Goal: Check status: Check status

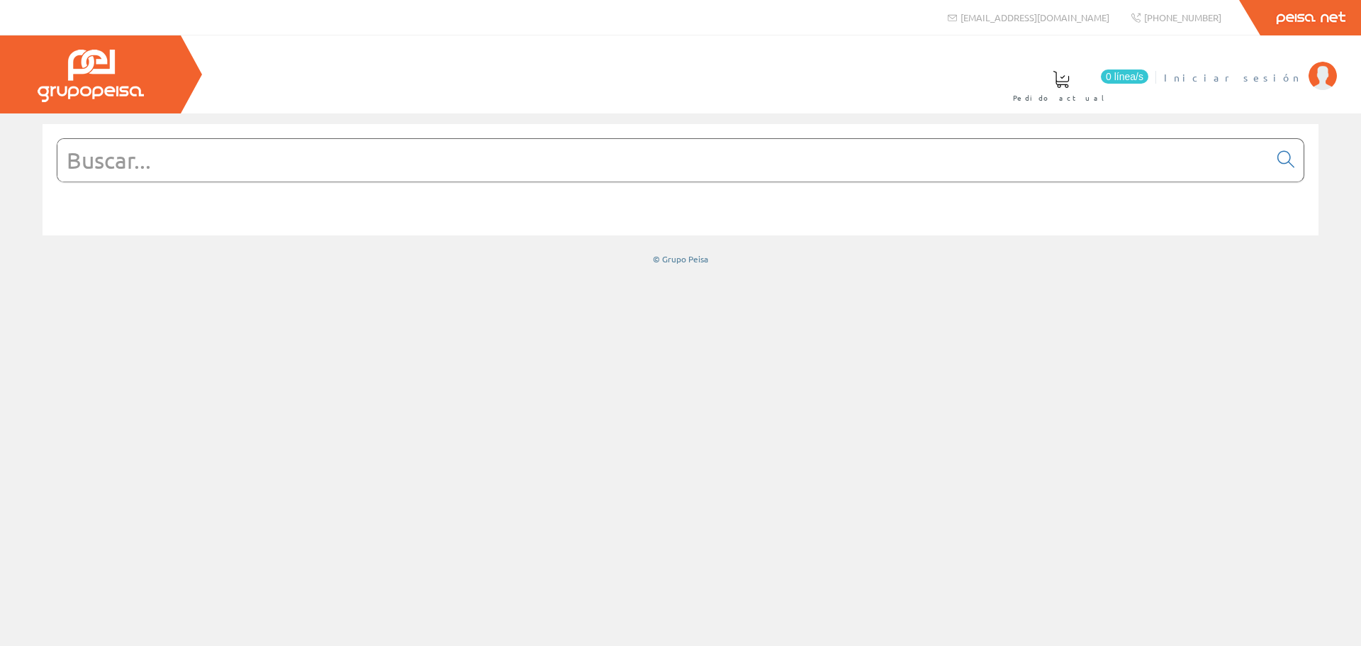
click at [1272, 76] on span "Iniciar sesión" at bounding box center [1232, 77] width 137 height 14
click at [1241, 74] on span "ELECT. Y SERV. [GEOGRAPHIC_DATA], SL" at bounding box center [1133, 77] width 335 height 14
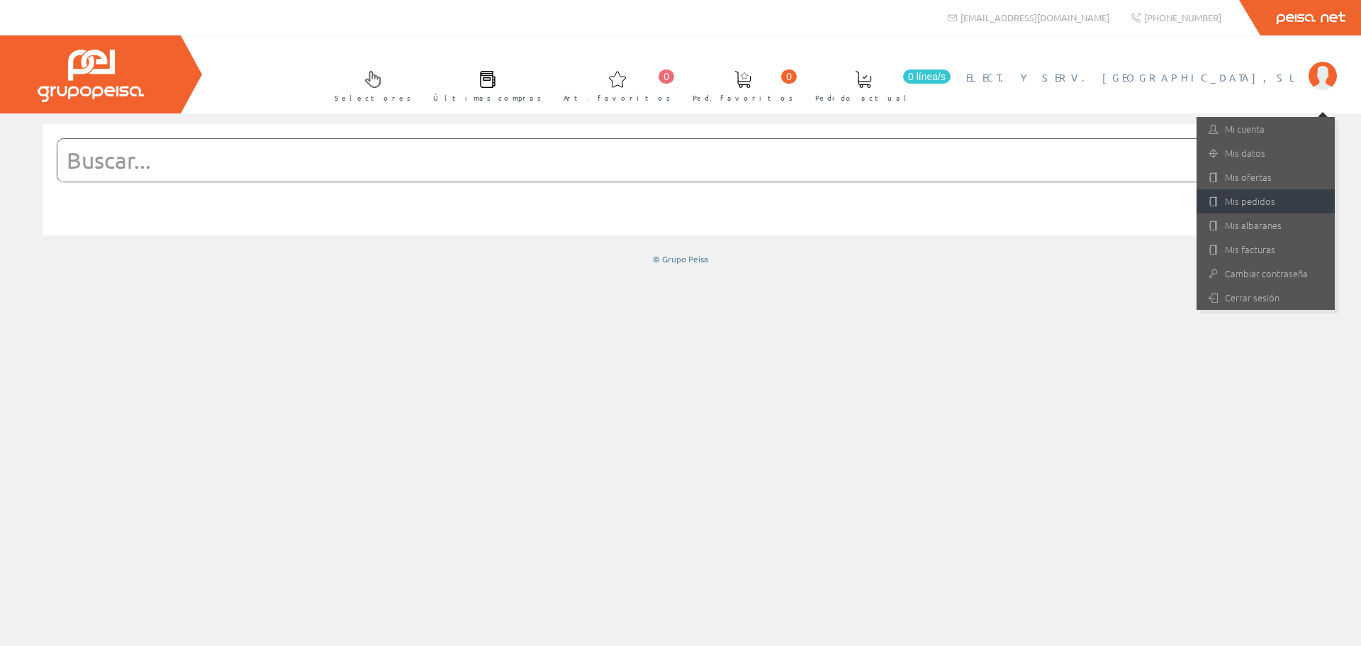
click at [1241, 199] on link "Mis pedidos" at bounding box center [1265, 201] width 138 height 24
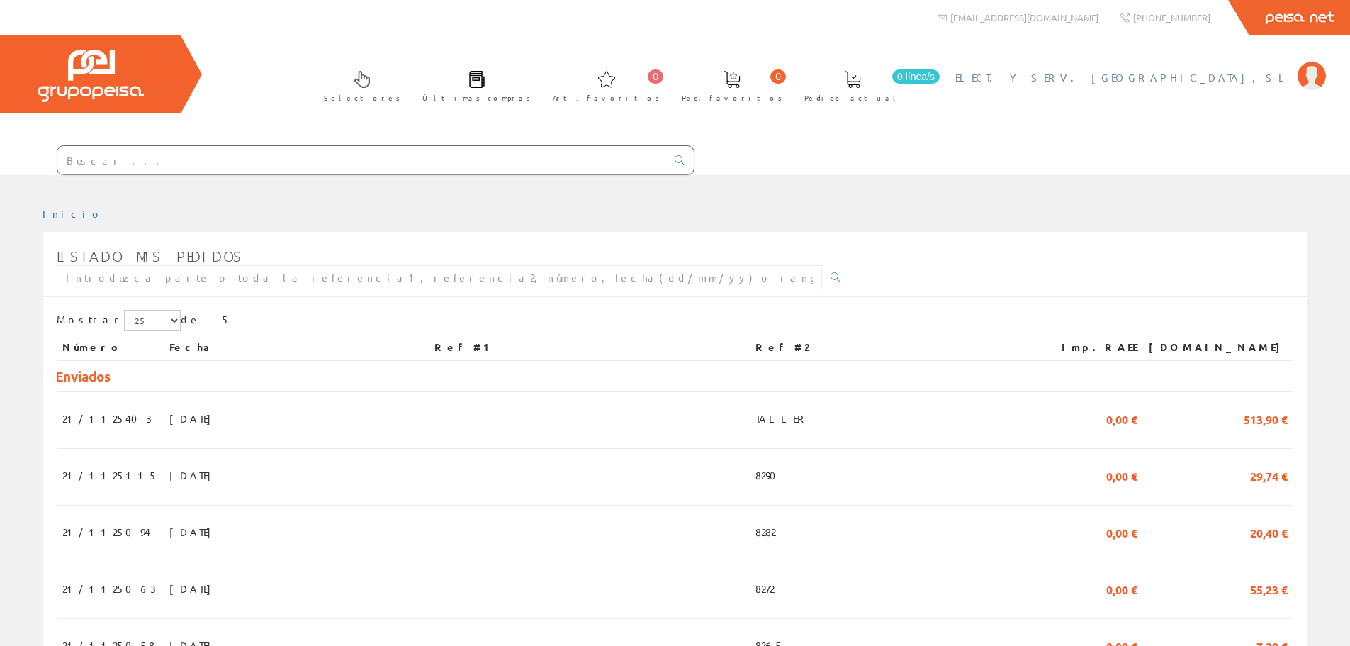
click at [1237, 77] on span "ELECT. Y SERV. [GEOGRAPHIC_DATA], SL" at bounding box center [1122, 77] width 335 height 14
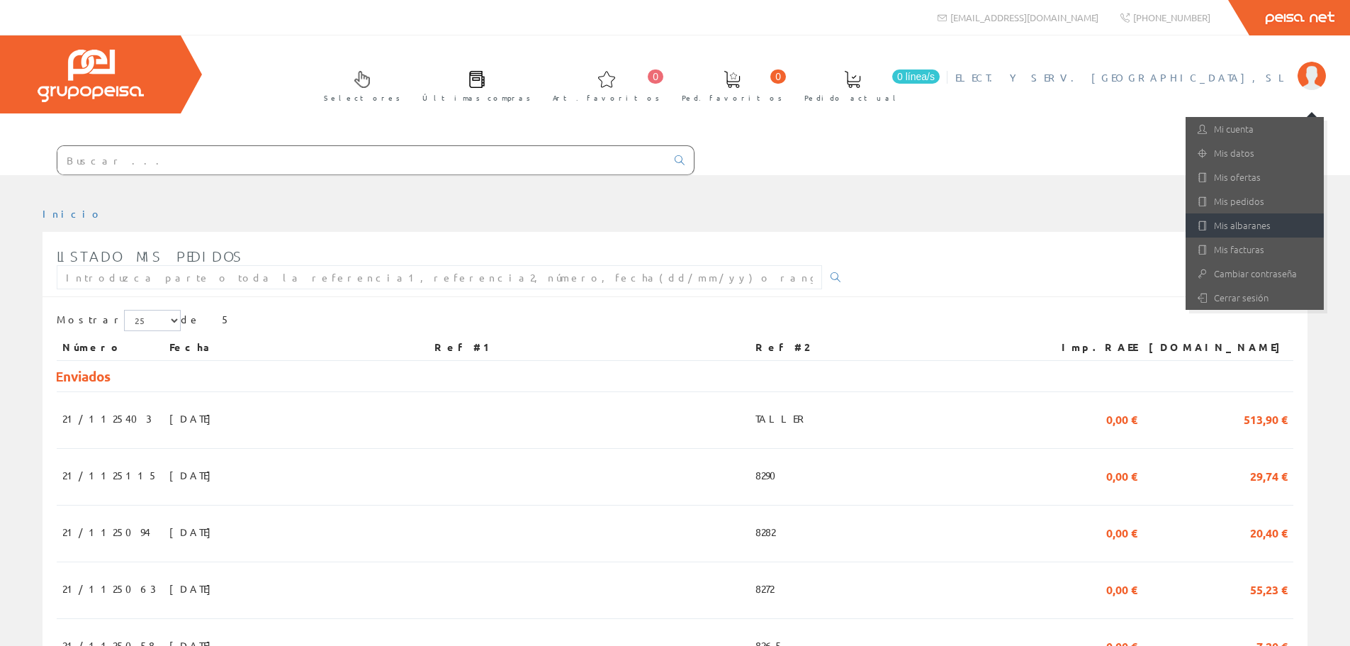
click at [1260, 222] on link "Mis albaranes" at bounding box center [1255, 225] width 138 height 24
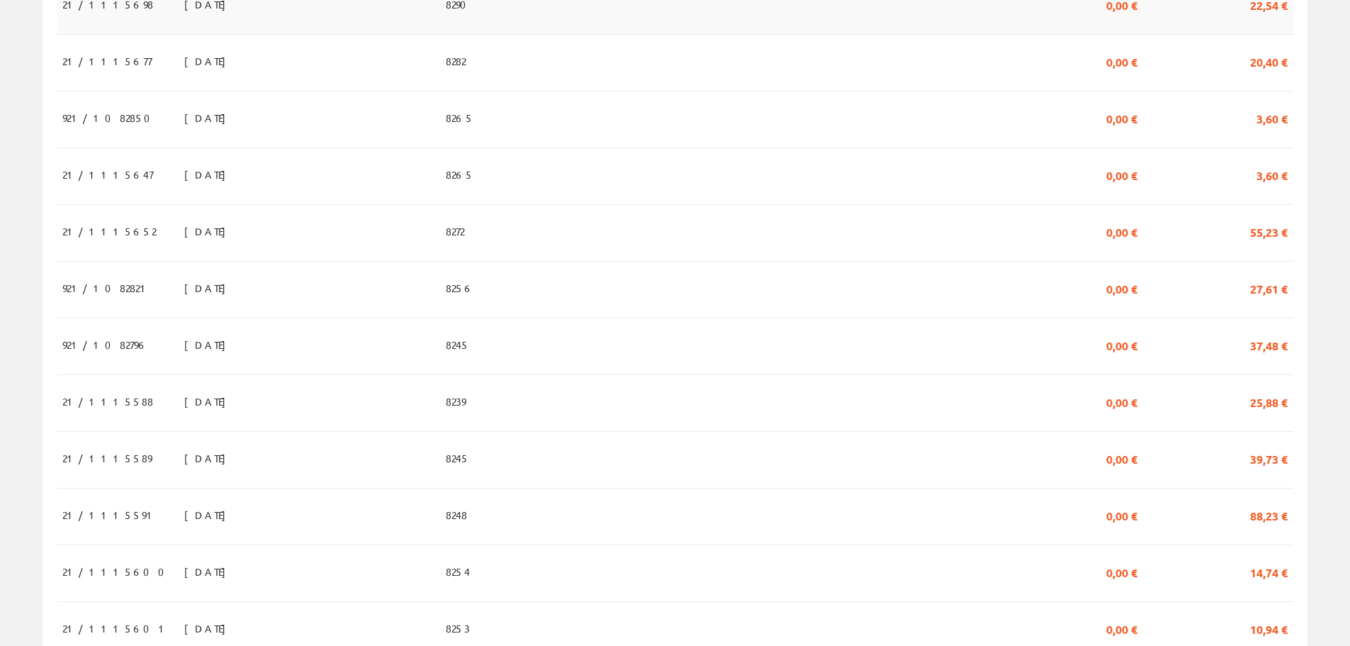
scroll to position [567, 0]
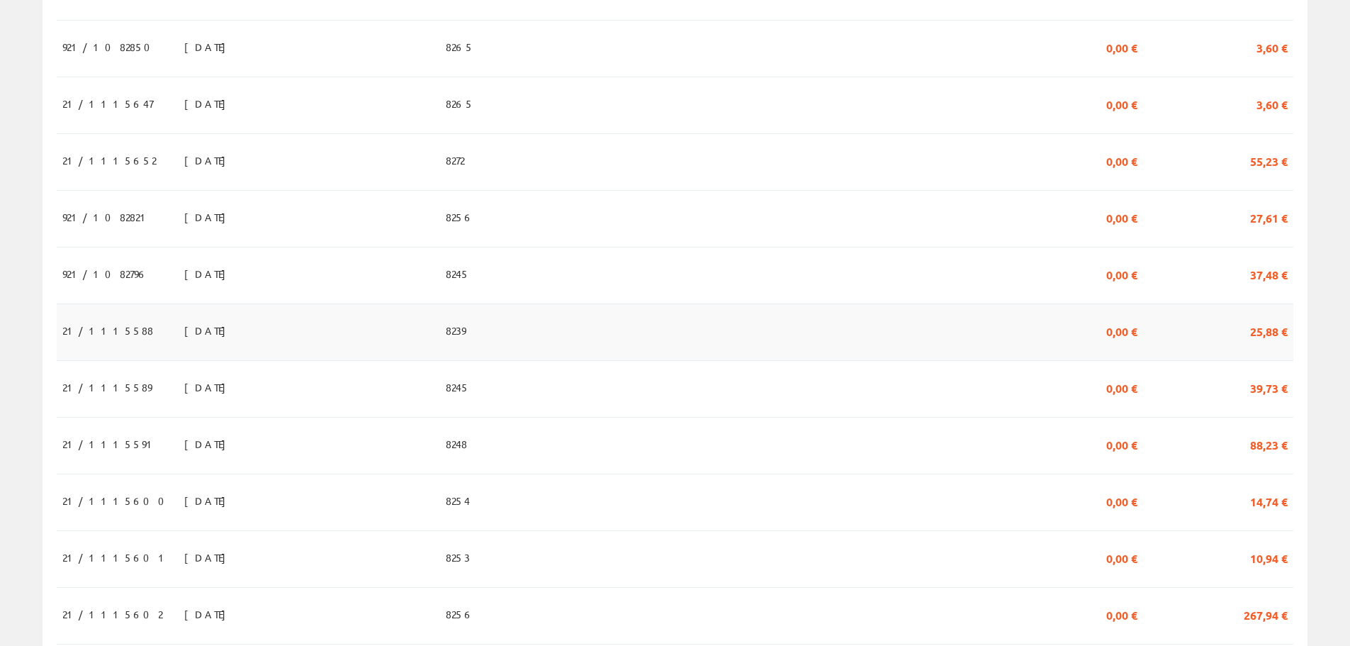
click at [101, 325] on span "21/1115588" at bounding box center [107, 330] width 91 height 24
